Goal: Navigation & Orientation: Understand site structure

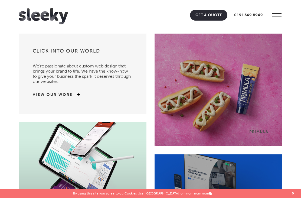
click at [276, 17] on span at bounding box center [276, 17] width 9 height 1
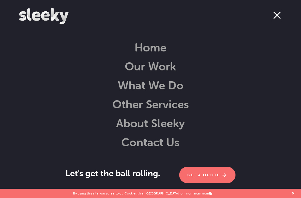
scroll to position [15, 0]
click at [161, 54] on link "Home" at bounding box center [151, 47] width 32 height 14
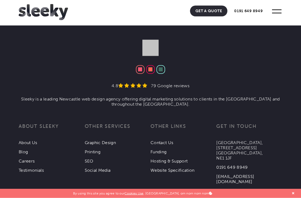
scroll to position [1645, 0]
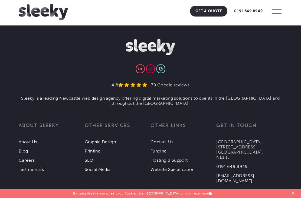
click at [35, 139] on link "About Us" at bounding box center [28, 141] width 19 height 5
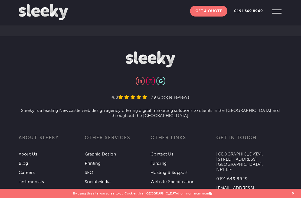
scroll to position [821, 0]
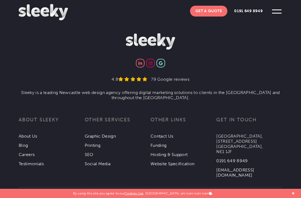
click at [30, 157] on link "Careers" at bounding box center [27, 154] width 16 height 5
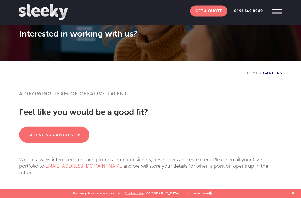
scroll to position [60, 0]
